Goal: Transaction & Acquisition: Purchase product/service

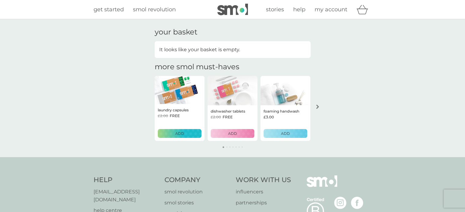
click at [336, 9] on span "my account" at bounding box center [330, 9] width 33 height 7
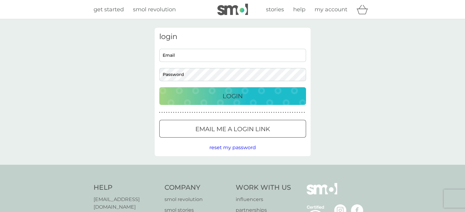
click at [230, 9] on img at bounding box center [232, 10] width 31 height 12
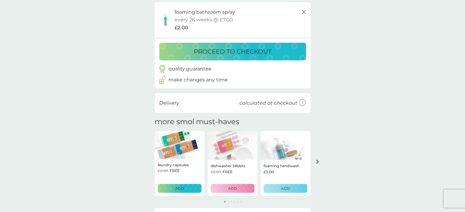
scroll to position [61, 0]
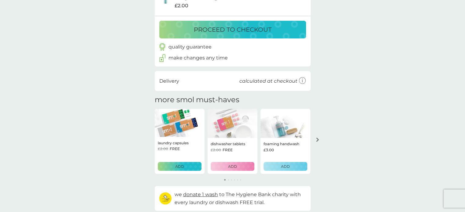
click at [244, 29] on p "proceed to checkout" at bounding box center [233, 30] width 78 height 10
